Goal: Transaction & Acquisition: Obtain resource

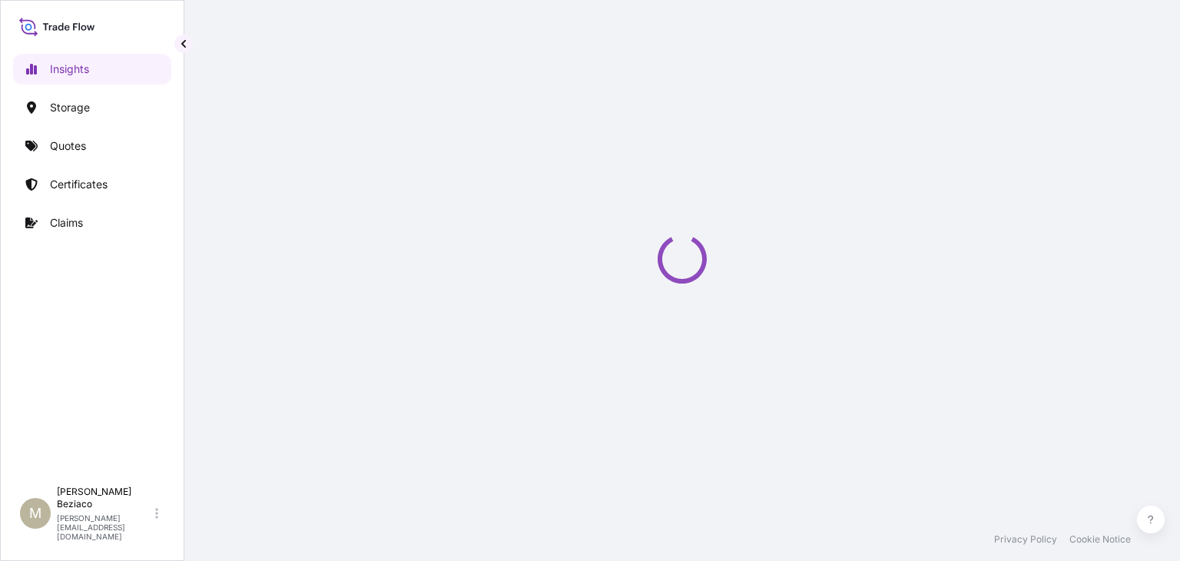
select select "2025"
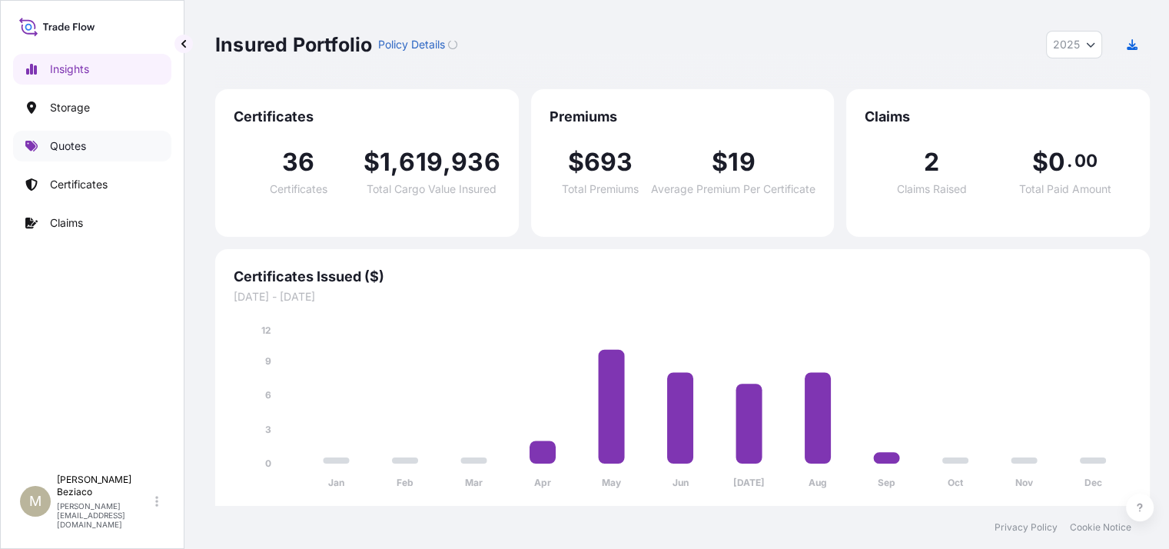
click at [71, 143] on p "Quotes" at bounding box center [68, 145] width 36 height 15
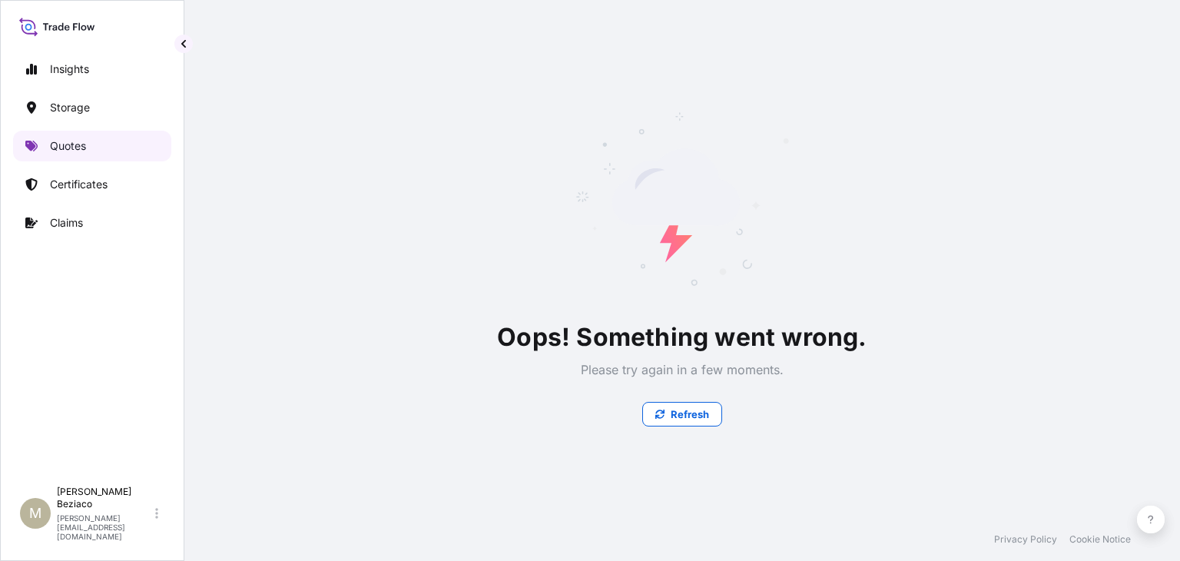
click at [78, 156] on link "Quotes" at bounding box center [92, 146] width 158 height 31
click at [695, 413] on p "Refresh" at bounding box center [690, 413] width 38 height 15
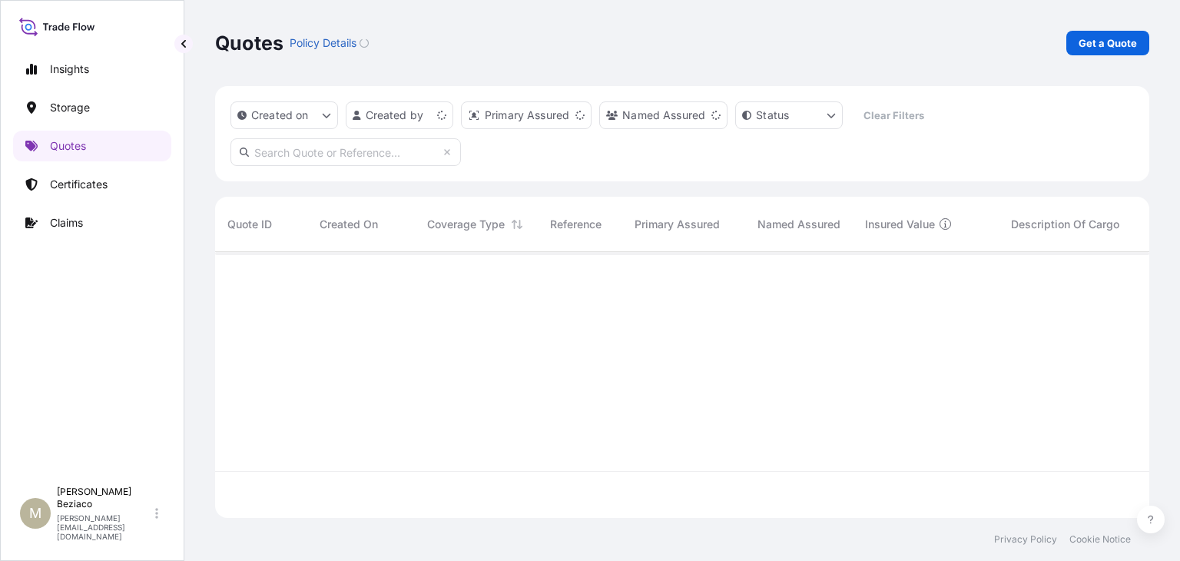
scroll to position [262, 922]
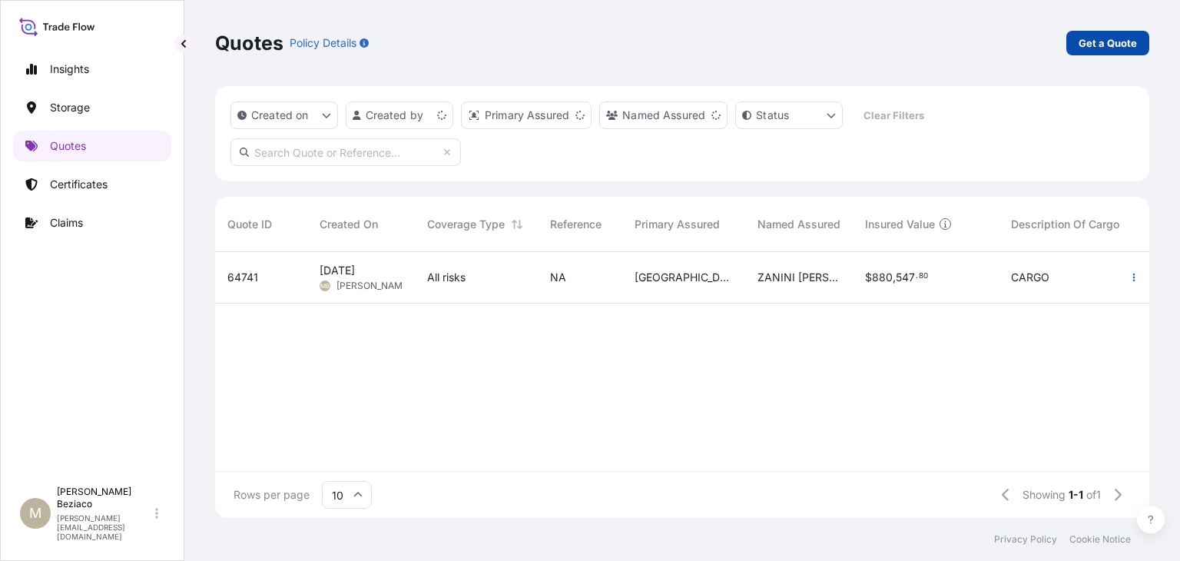
click at [1100, 38] on p "Get a Quote" at bounding box center [1108, 42] width 58 height 15
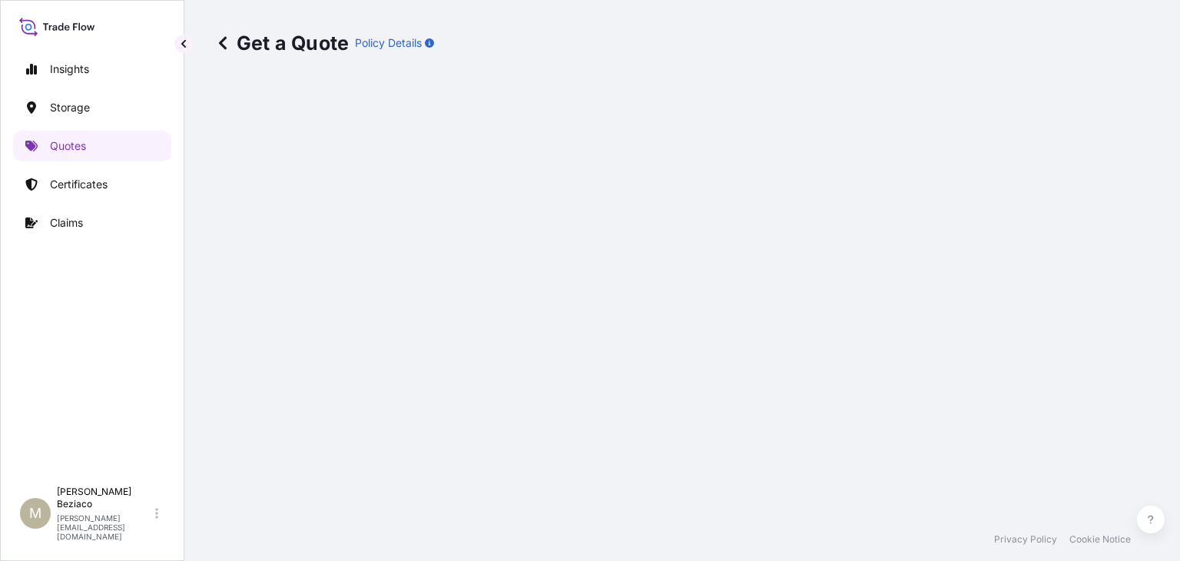
select select "Water"
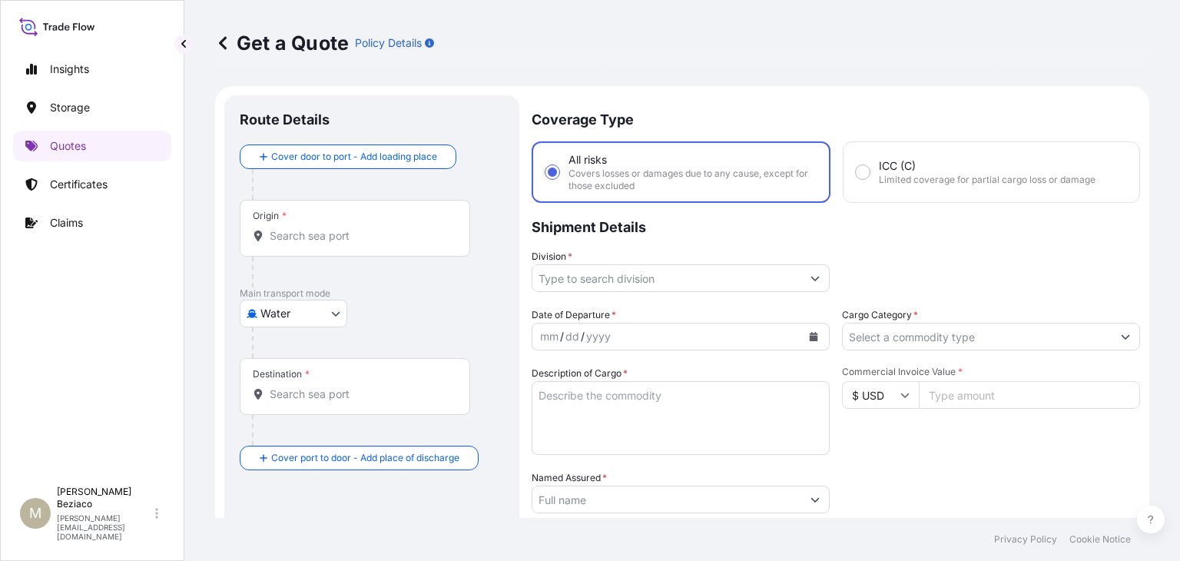
scroll to position [25, 0]
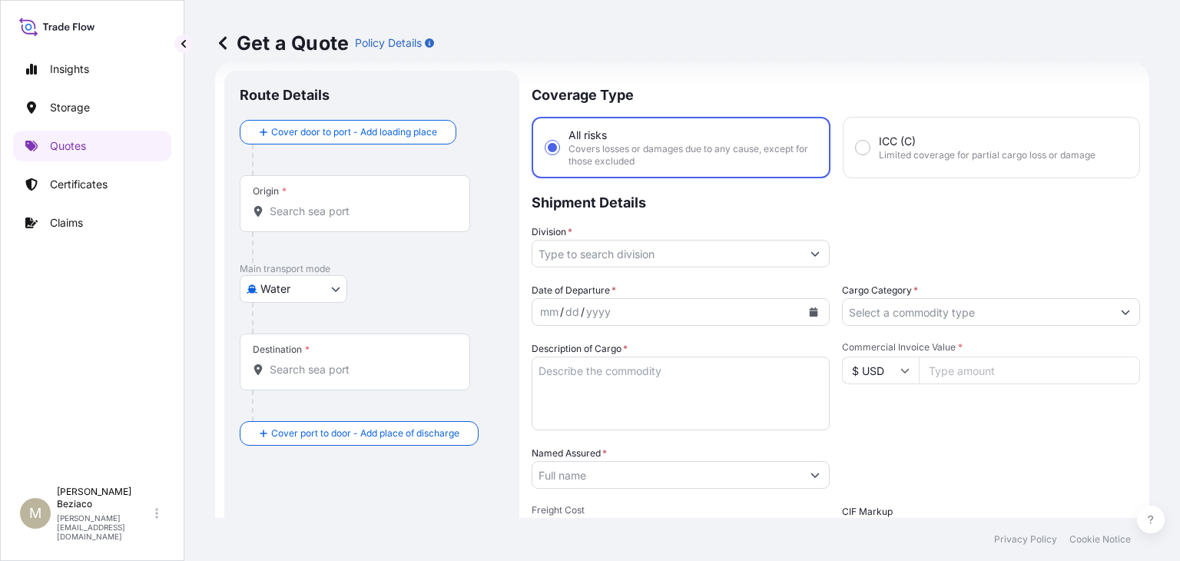
click at [362, 207] on input "Origin *" at bounding box center [360, 211] width 181 height 15
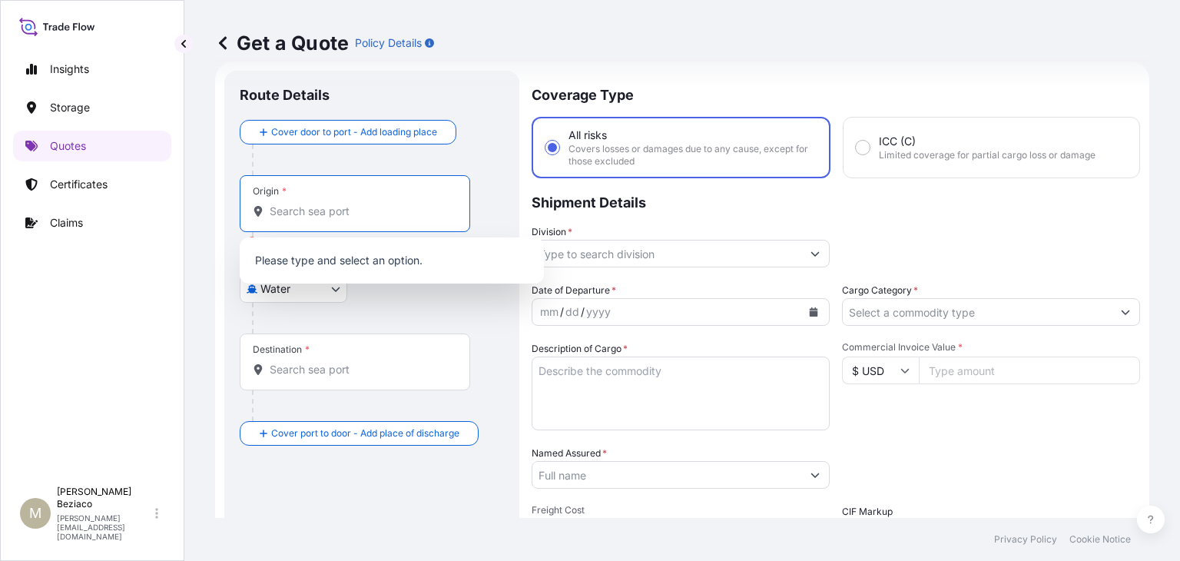
click at [318, 221] on div "Origin *" at bounding box center [355, 203] width 231 height 57
click at [318, 219] on input "Origin * Please select an origin" at bounding box center [360, 211] width 181 height 15
type input "SANTOS"
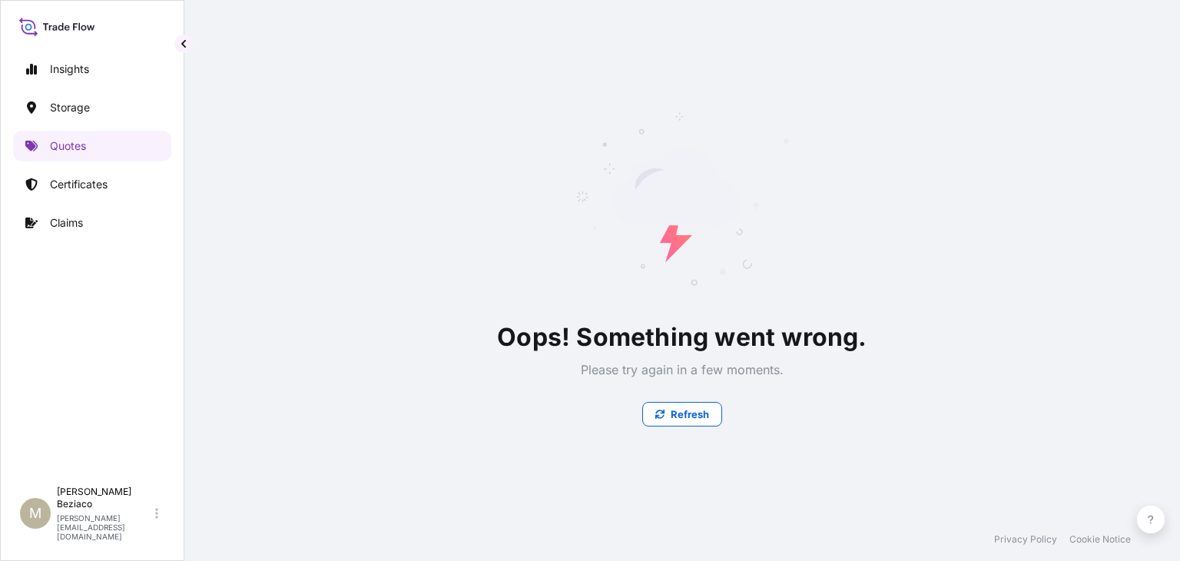
scroll to position [0, 0]
click at [673, 422] on button "Refresh" at bounding box center [682, 414] width 80 height 25
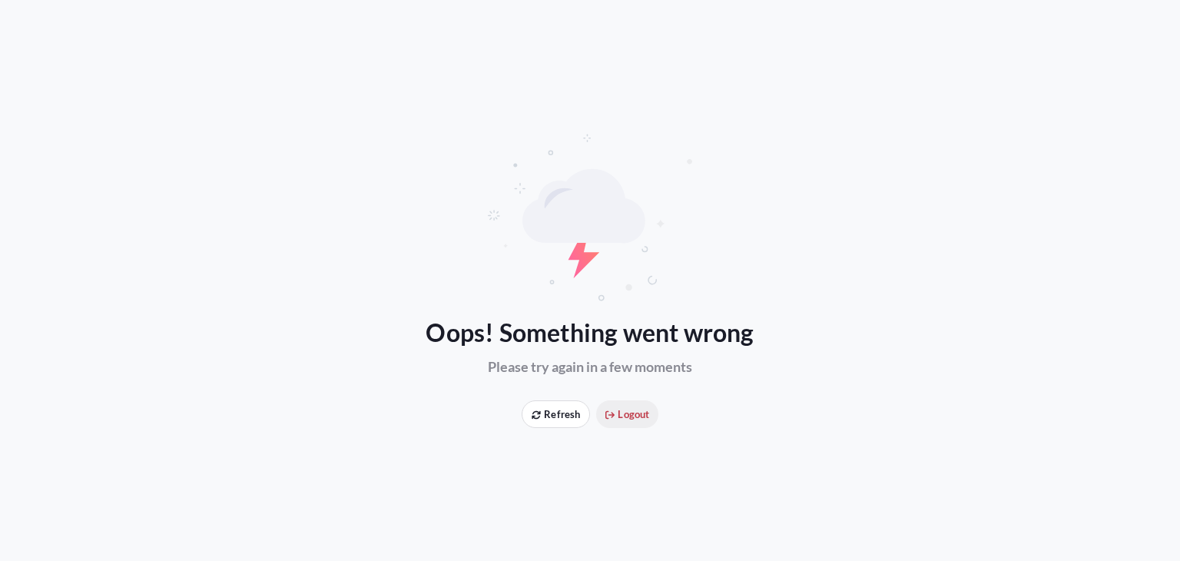
click at [627, 418] on span "Logout" at bounding box center [628, 413] width 44 height 15
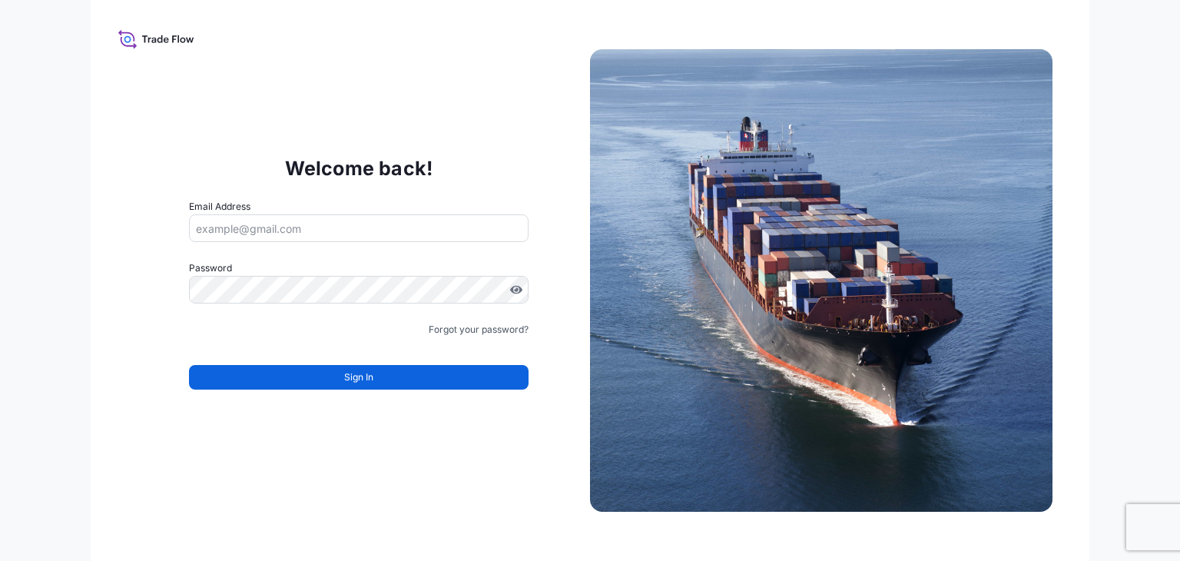
click at [301, 234] on input "Email Address" at bounding box center [359, 228] width 340 height 28
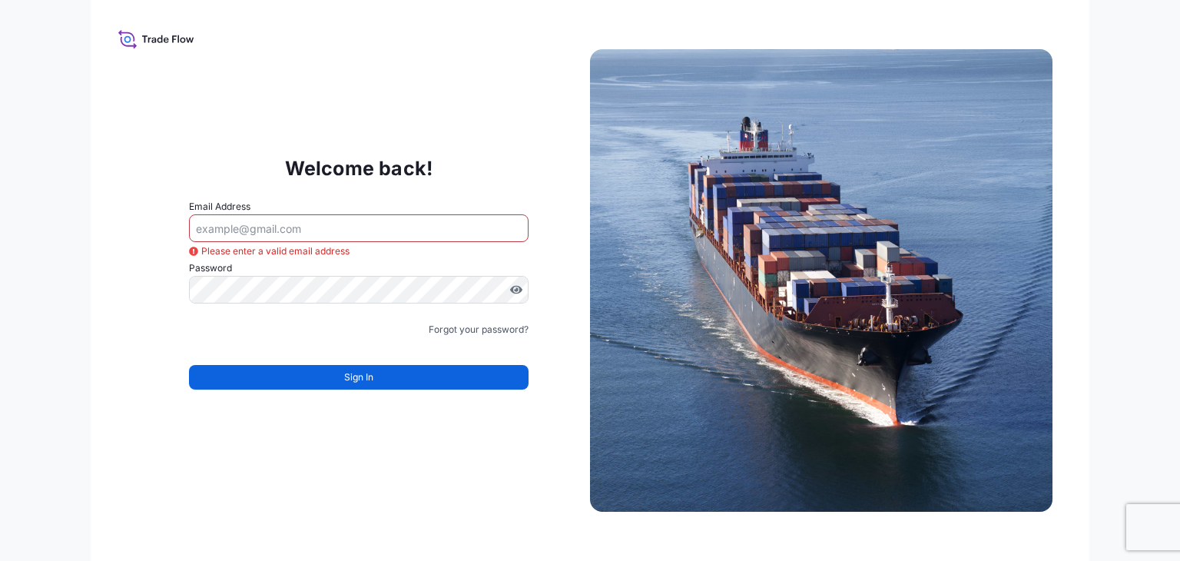
click at [144, 28] on icon at bounding box center [156, 39] width 76 height 22
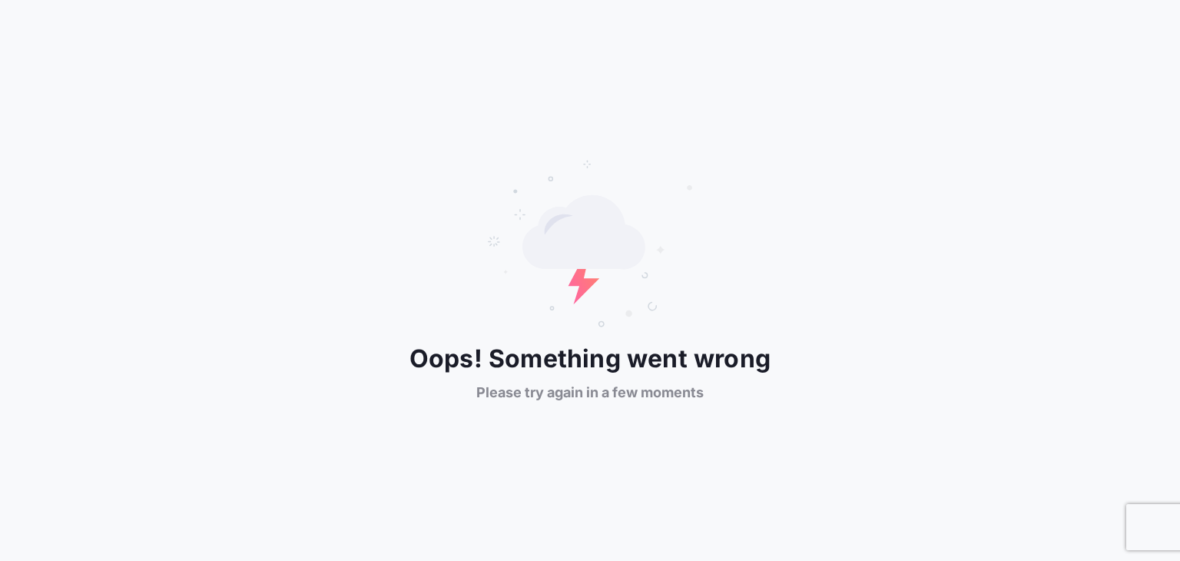
click at [816, 250] on div "Oops! Something went wrong Please try again in a few moments" at bounding box center [590, 281] width 1180 height 244
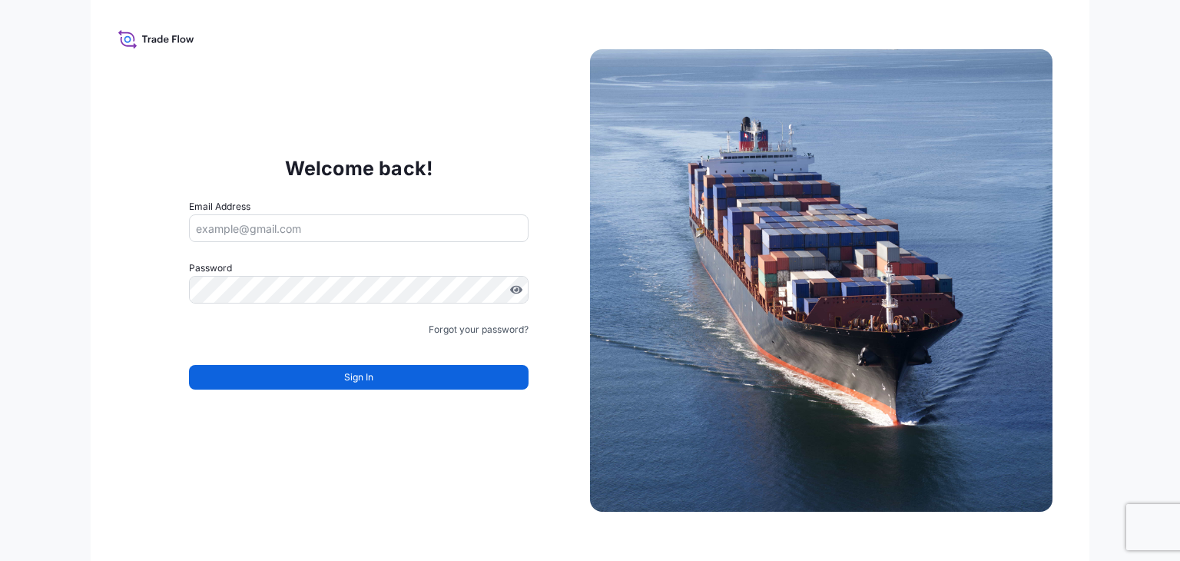
click at [375, 252] on form "Email Address Password Must include: Upper & lower case letters Symbols (!@#$) …" at bounding box center [359, 303] width 340 height 209
click at [372, 234] on input "Email Address" at bounding box center [359, 228] width 340 height 28
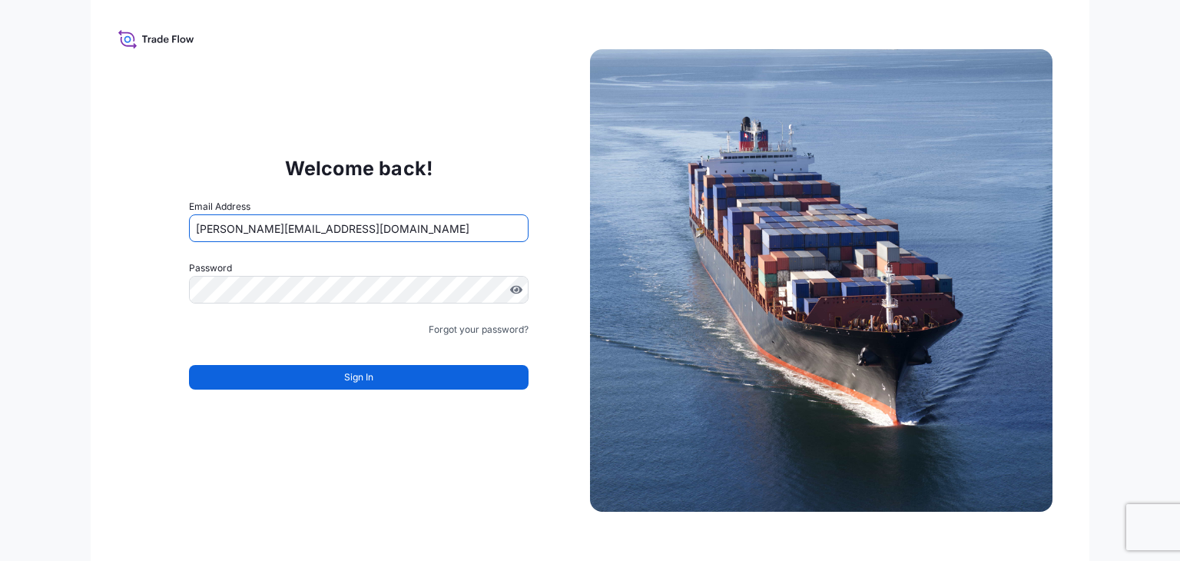
type input "marcos.beziaco@bdpint.com"
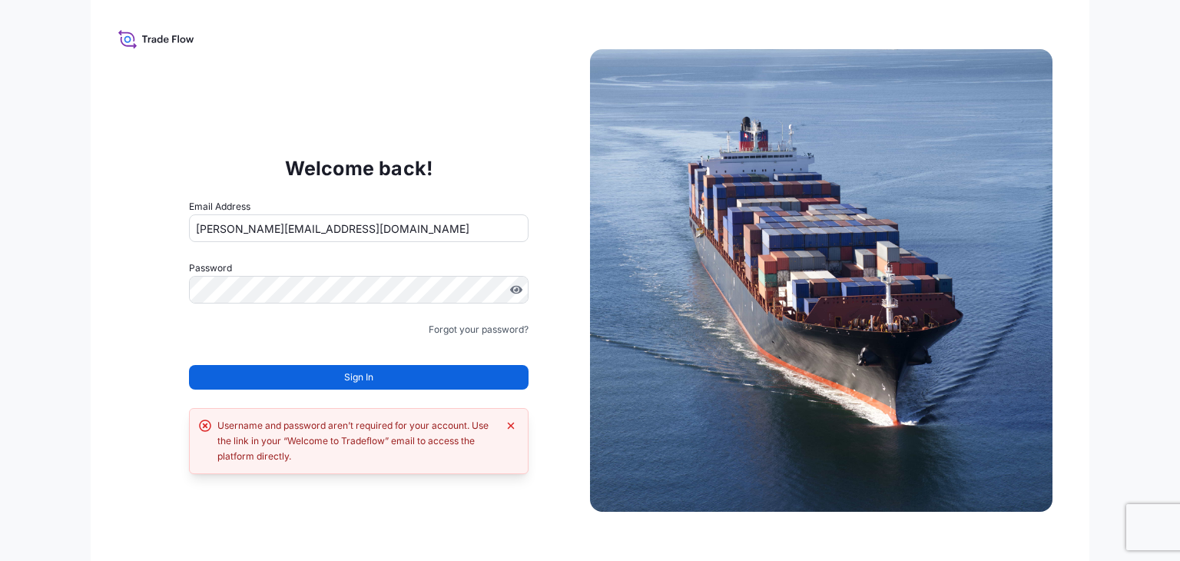
click at [224, 302] on form "Email Address marcos.beziaco@bdpint.com Password Must include: Upper & lower ca…" at bounding box center [359, 303] width 340 height 209
drag, startPoint x: 340, startPoint y: 309, endPoint x: 171, endPoint y: 289, distance: 171.0
click at [171, 289] on div "Welcome back! Email Address marcos.beziaco@bdpint.com Password Must include: Up…" at bounding box center [359, 280] width 463 height 317
